Goal: Task Accomplishment & Management: Use online tool/utility

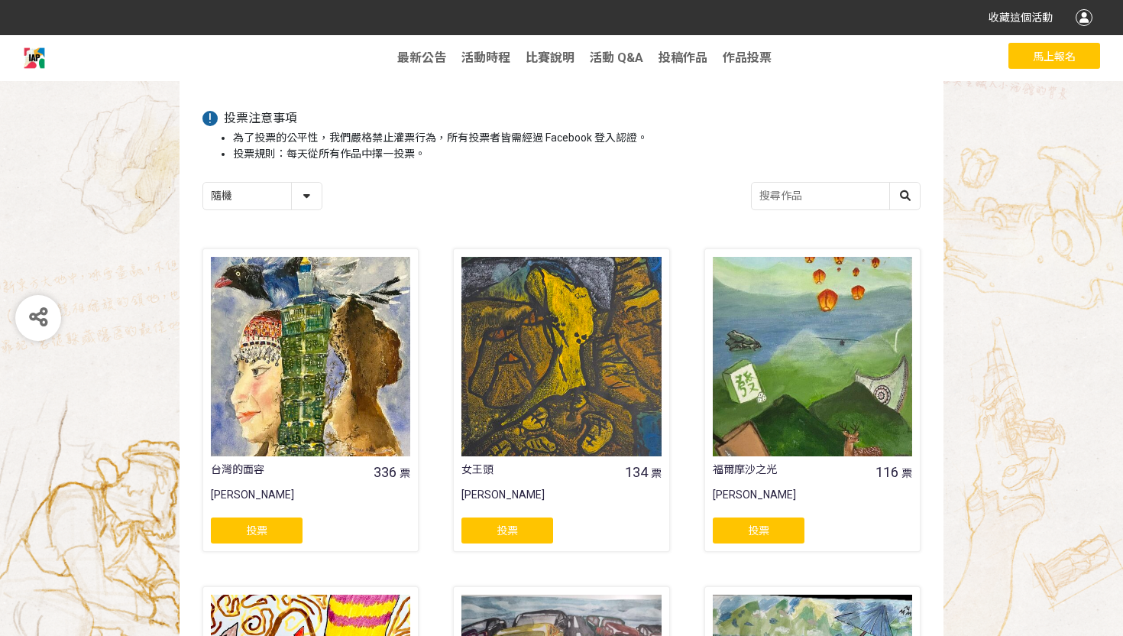
scroll to position [116, 0]
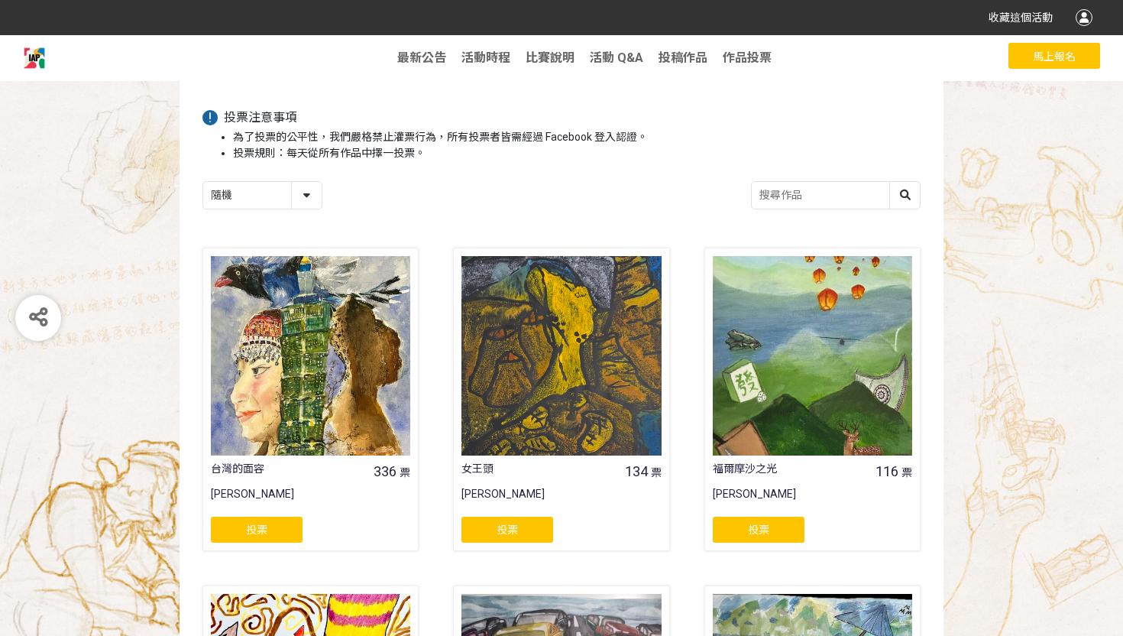
click at [745, 534] on div "投票" at bounding box center [759, 529] width 92 height 26
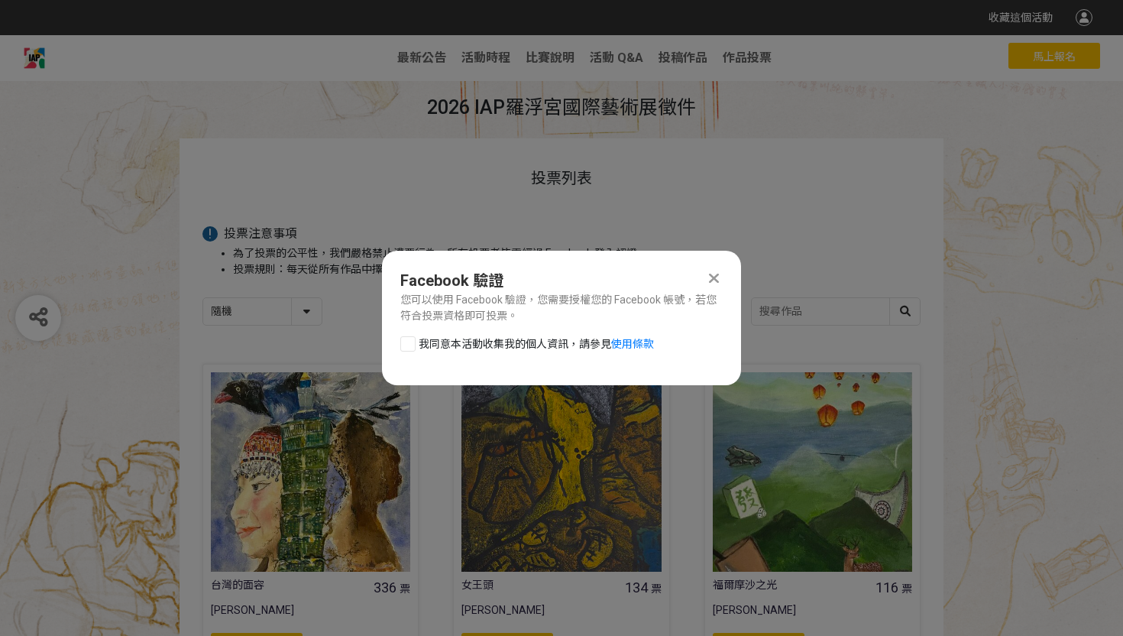
click at [407, 345] on div at bounding box center [407, 343] width 15 height 15
checkbox input "true"
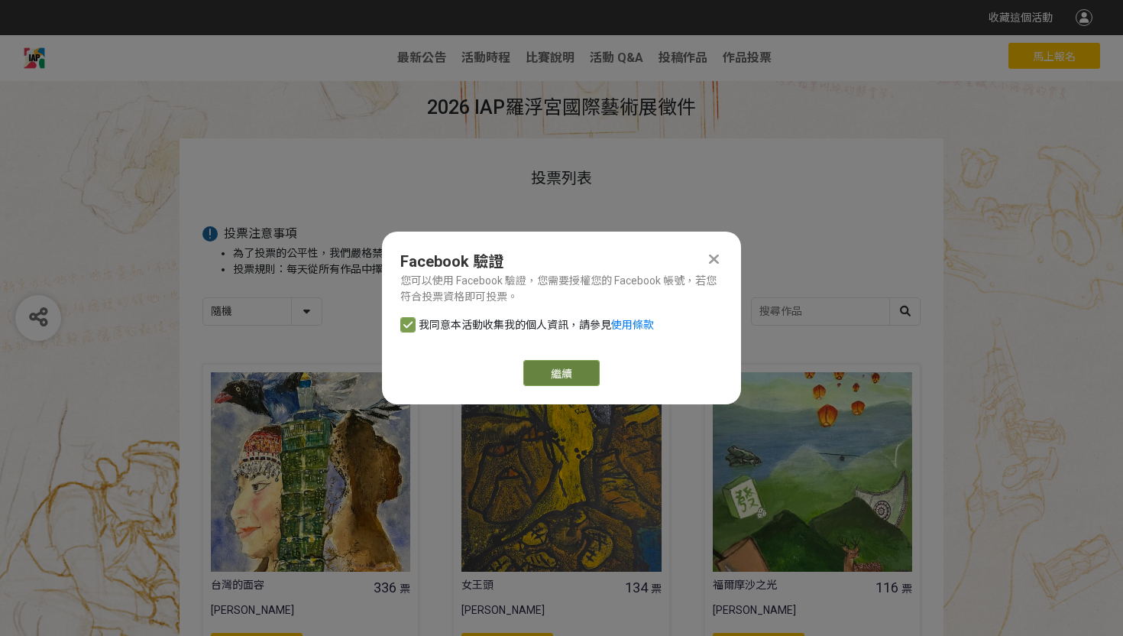
click at [586, 380] on button "繼續" at bounding box center [561, 373] width 76 height 26
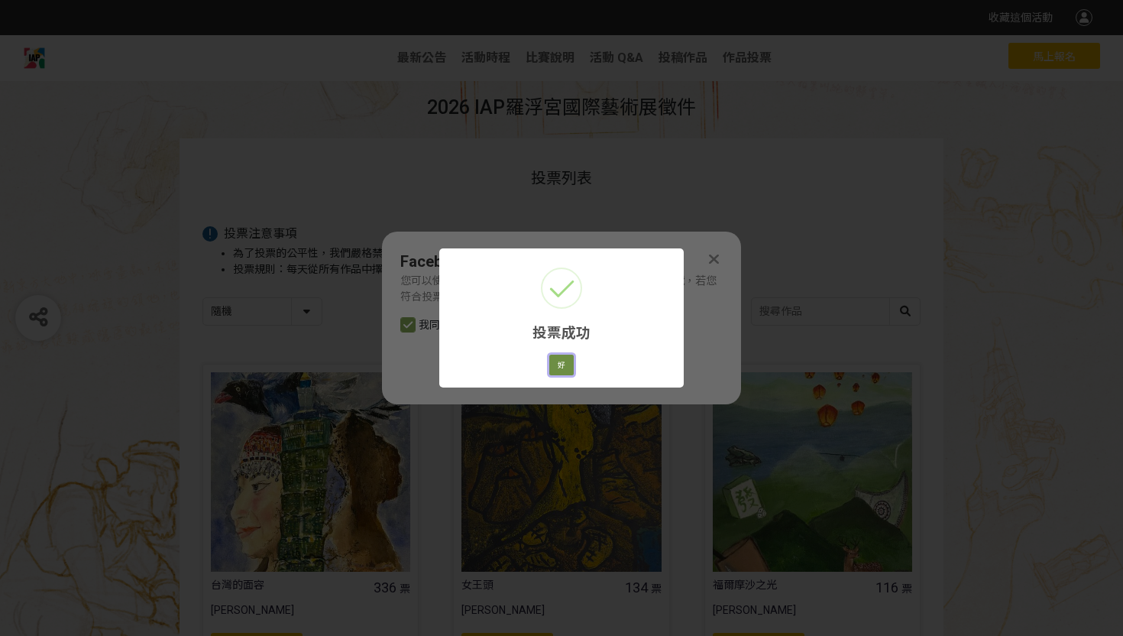
click at [564, 367] on button "好" at bounding box center [561, 364] width 24 height 21
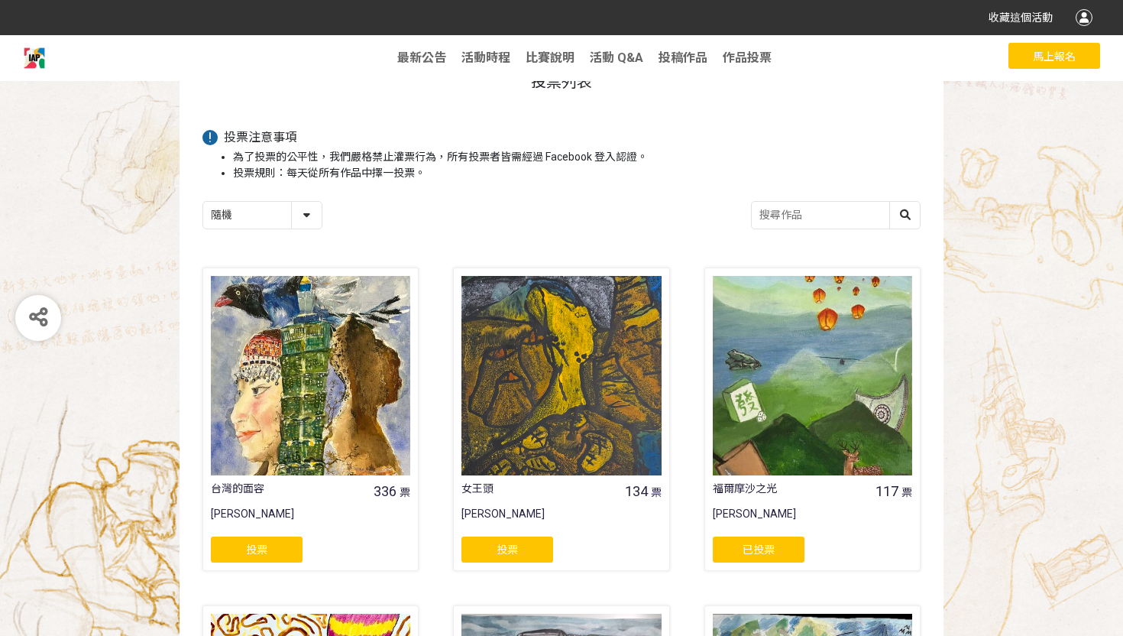
scroll to position [98, 0]
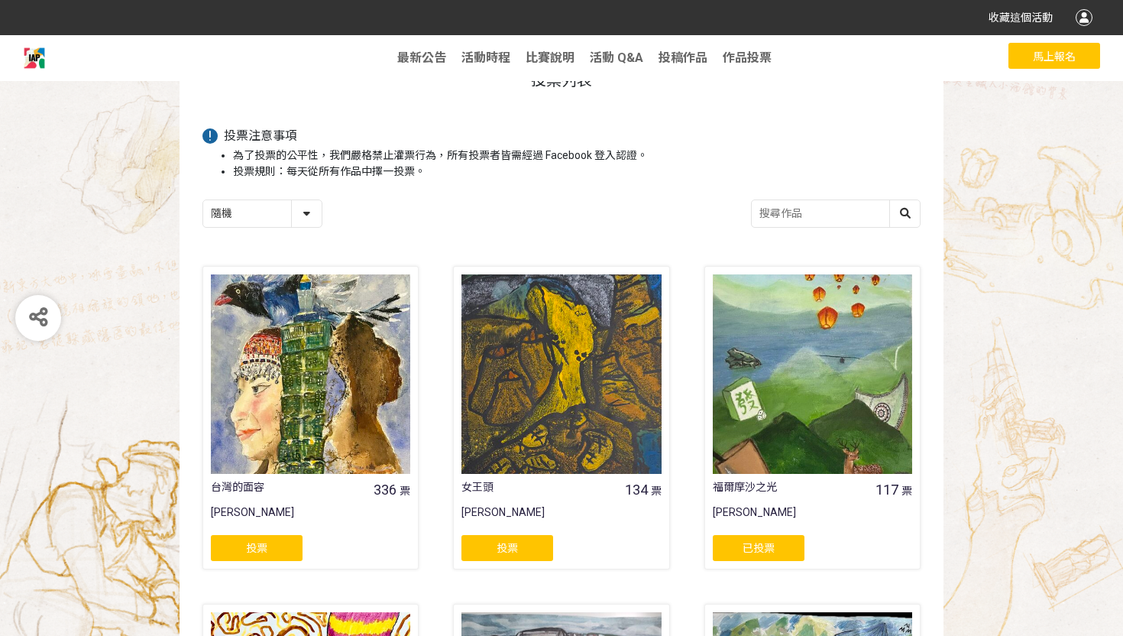
click at [312, 212] on select "隨機 作品 - 由新到舊 作品 - 由舊到新 票數 - 由多到少 票數 - 由少到多" at bounding box center [262, 213] width 118 height 27
select select "vote"
click at [203, 200] on select "隨機 作品 - 由新到舊 作品 - 由舊到新 票數 - 由多到少 票數 - 由少到多" at bounding box center [262, 213] width 118 height 27
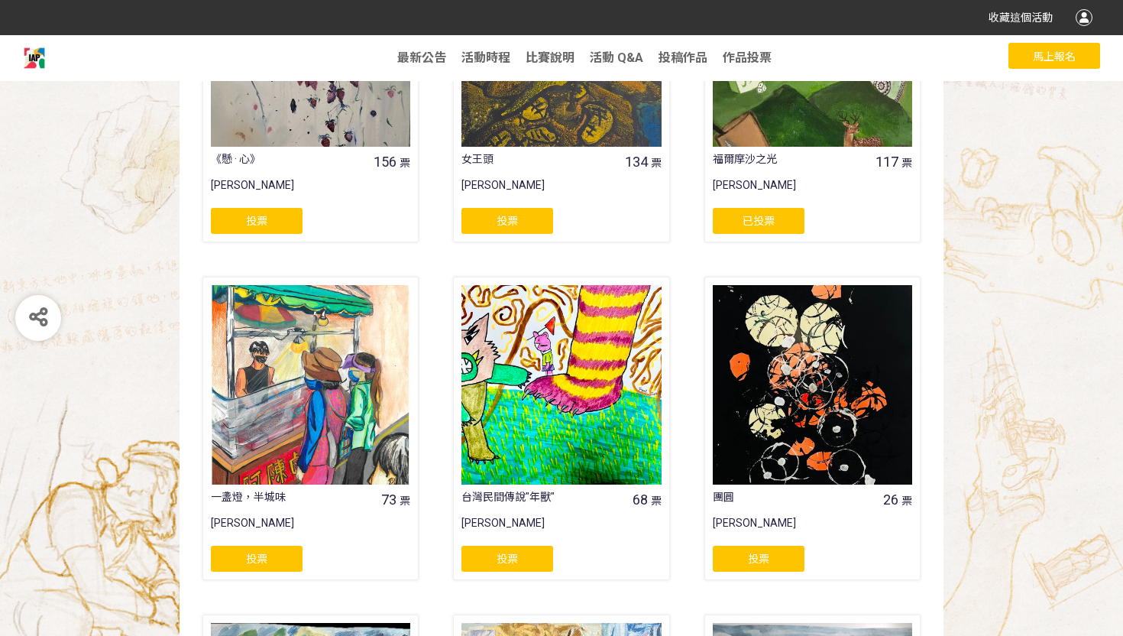
scroll to position [765, 0]
